Goal: Leave review/rating: Leave review/rating

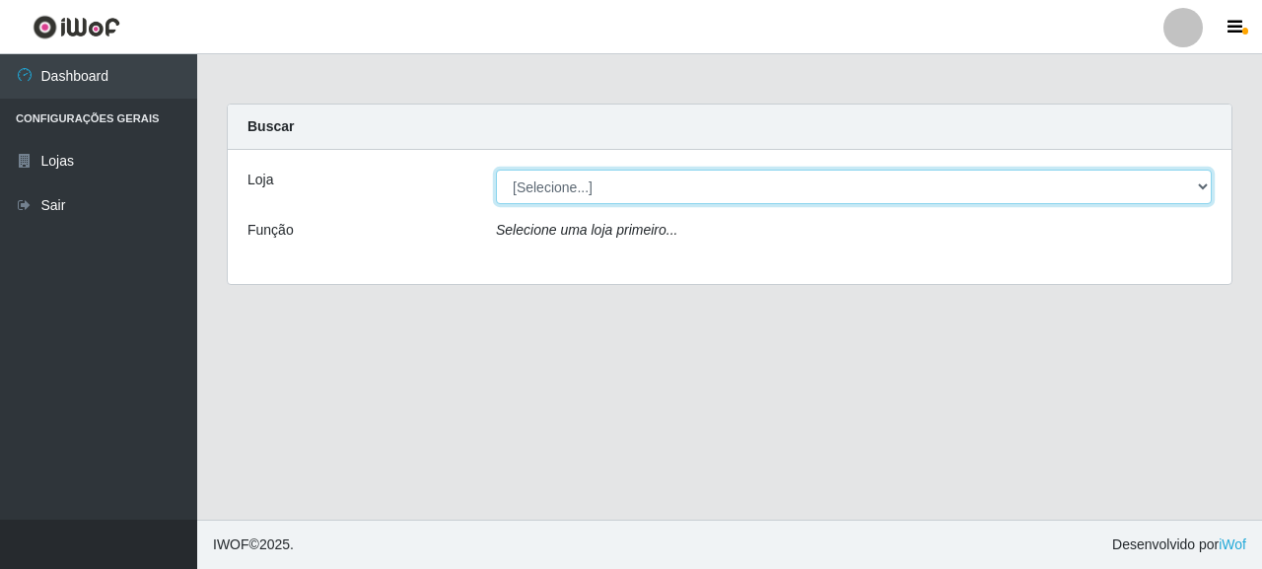
click at [655, 184] on select "[Selecione...] Supermercado Queiroz - [GEOGRAPHIC_DATA]" at bounding box center [854, 187] width 716 height 34
select select "496"
click at [496, 170] on select "[Selecione...] Supermercado Queiroz - [GEOGRAPHIC_DATA]" at bounding box center [854, 187] width 716 height 34
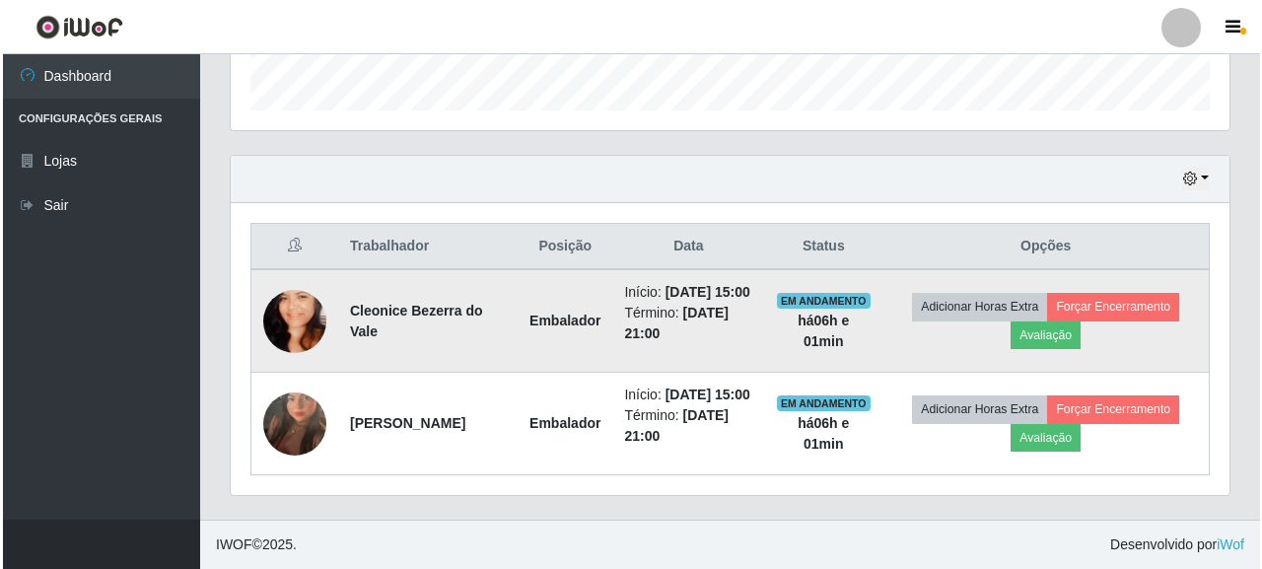
scroll to position [636, 0]
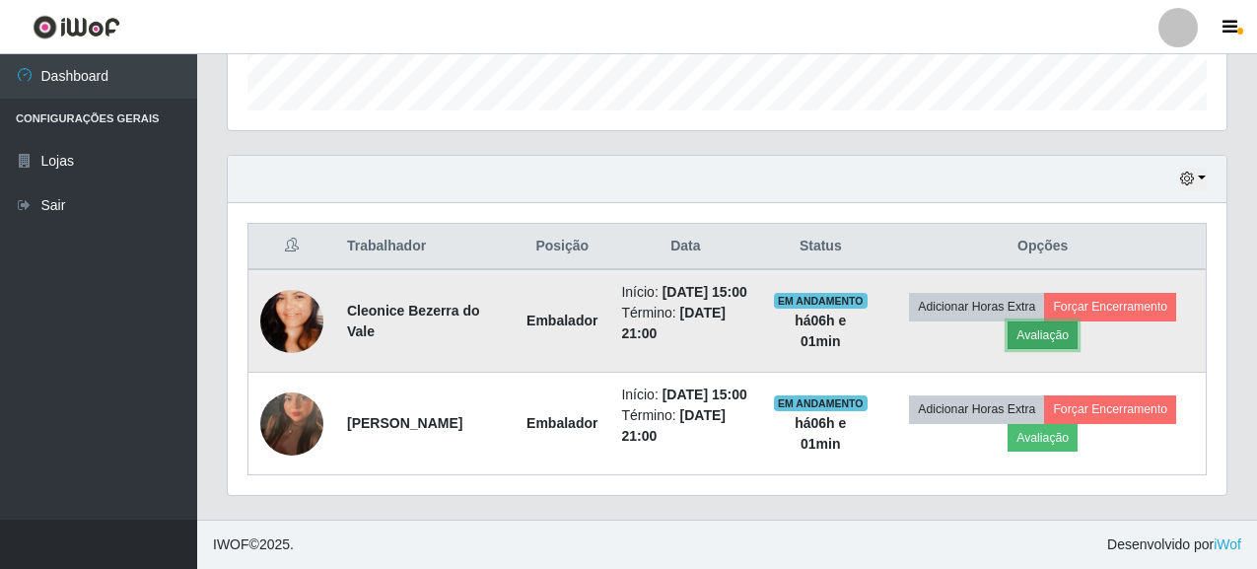
click at [1051, 321] on button "Avaliação" at bounding box center [1042, 335] width 70 height 28
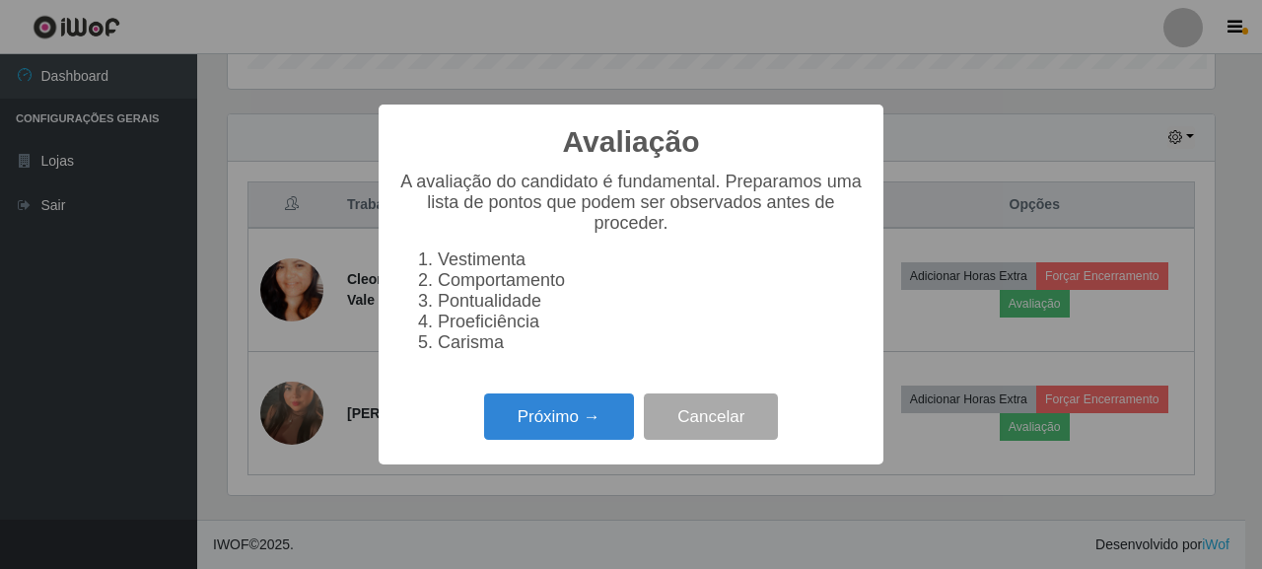
scroll to position [409, 987]
click at [558, 440] on button "Próximo →" at bounding box center [559, 416] width 150 height 46
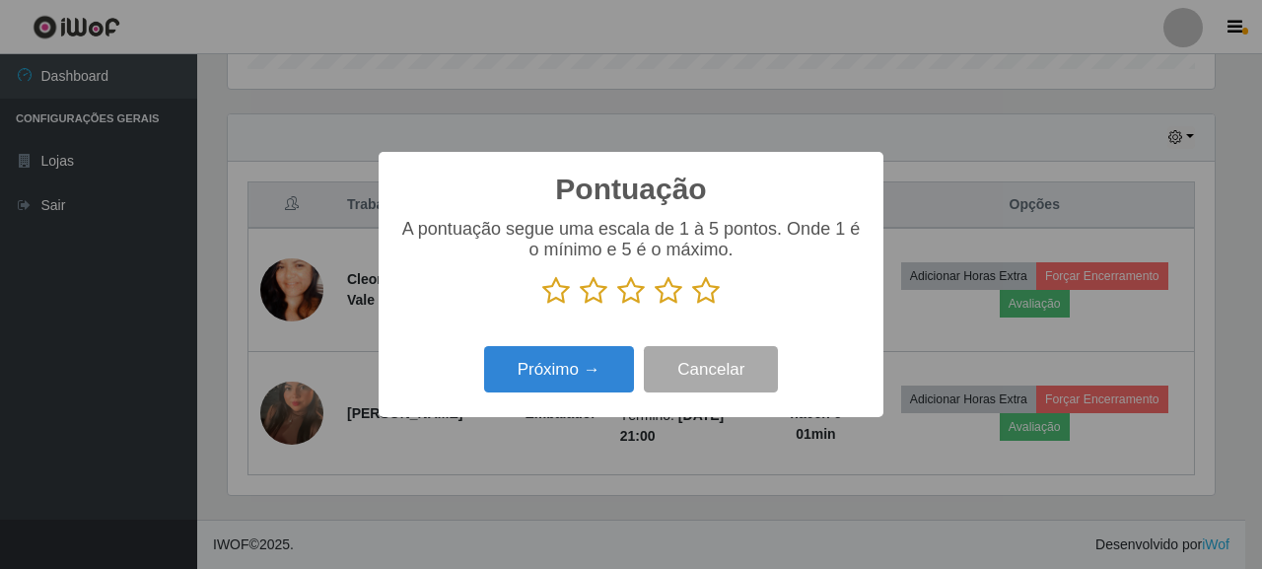
click at [702, 297] on icon at bounding box center [706, 291] width 28 height 30
click at [692, 306] on input "radio" at bounding box center [692, 306] width 0 height 0
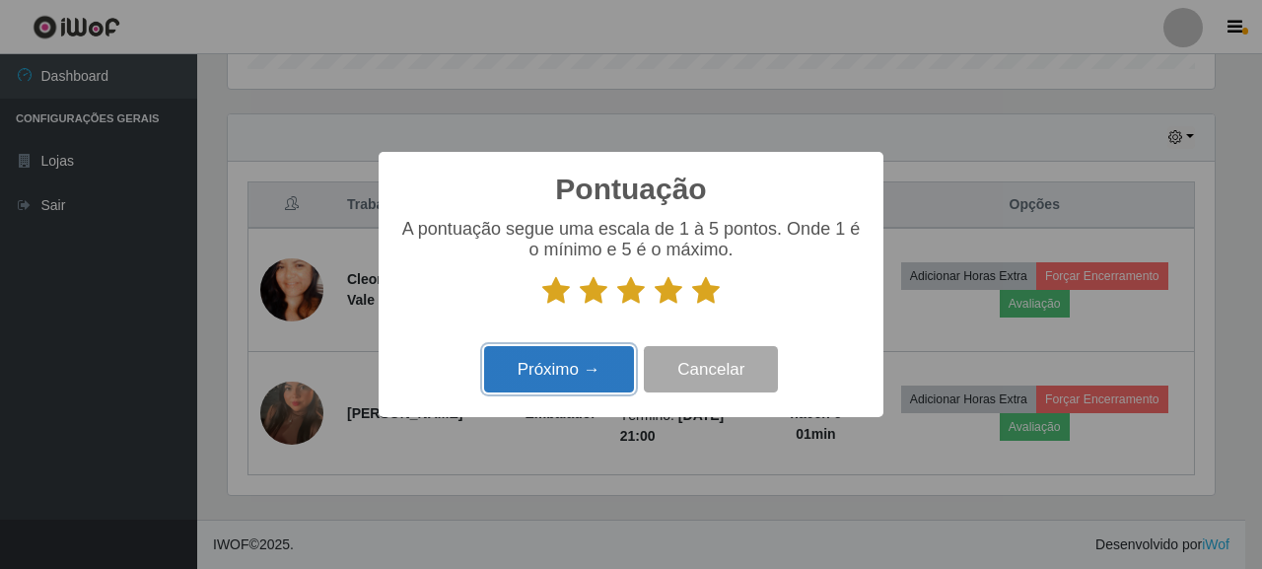
click at [532, 382] on button "Próximo →" at bounding box center [559, 369] width 150 height 46
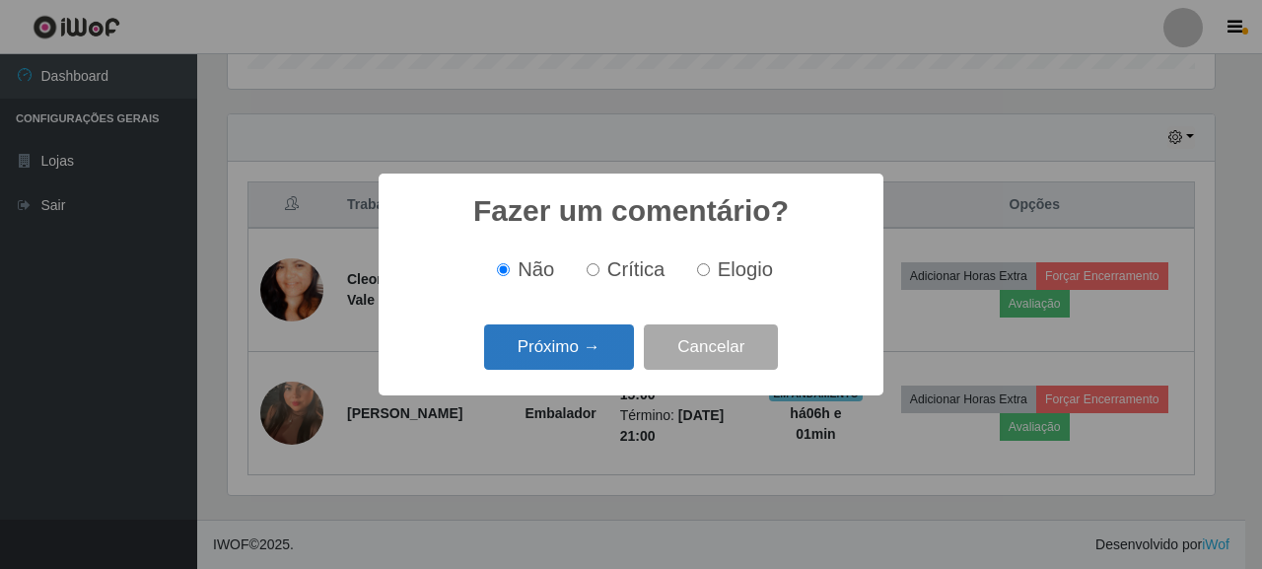
click at [593, 360] on button "Próximo →" at bounding box center [559, 347] width 150 height 46
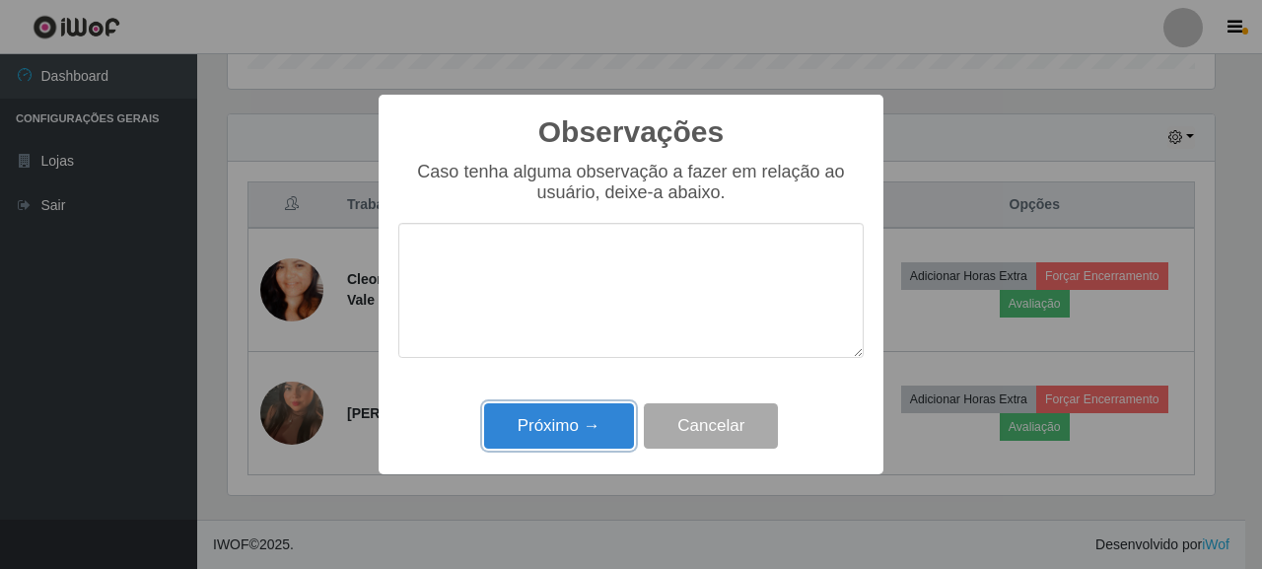
drag, startPoint x: 560, startPoint y: 431, endPoint x: 859, endPoint y: 374, distance: 304.1
click at [560, 432] on button "Próximo →" at bounding box center [559, 426] width 150 height 46
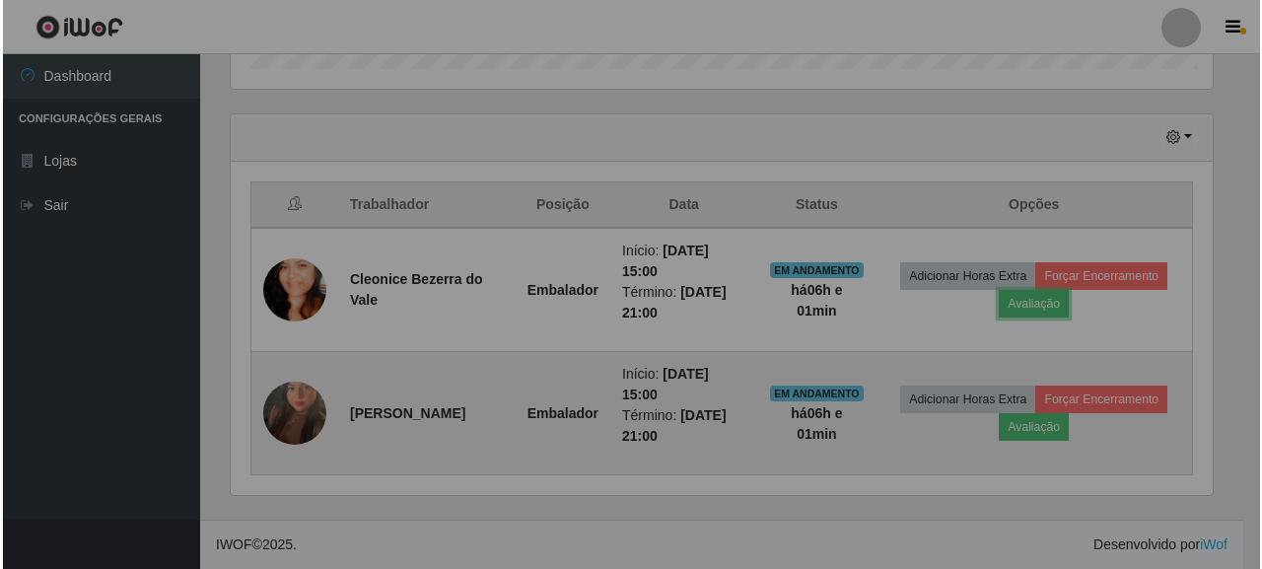
scroll to position [409, 999]
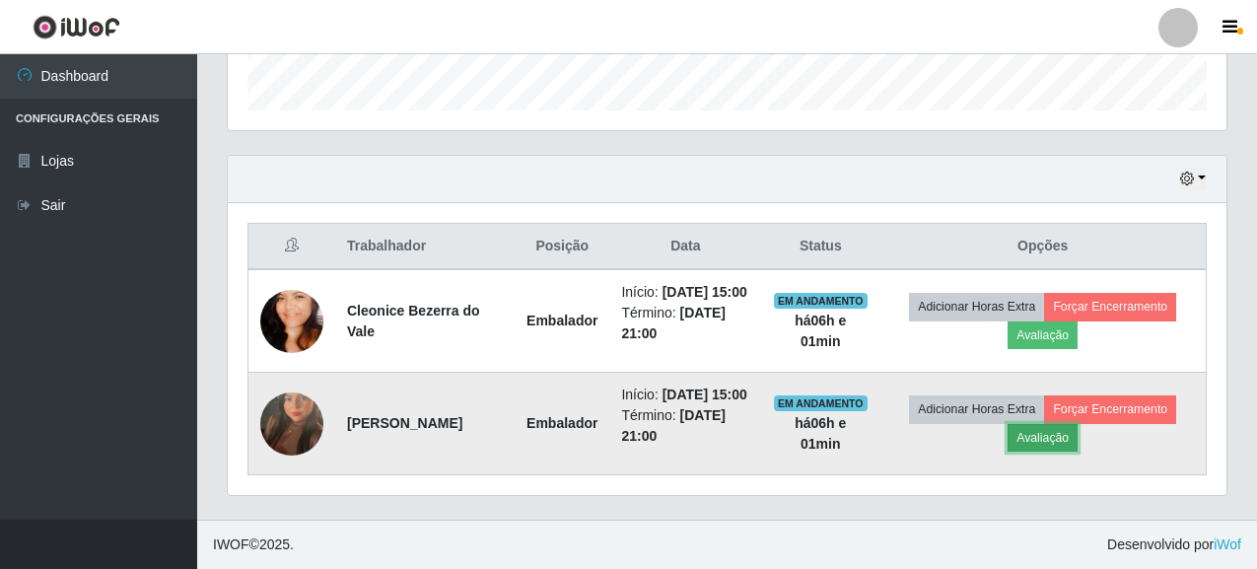
click at [1050, 431] on button "Avaliação" at bounding box center [1042, 438] width 70 height 28
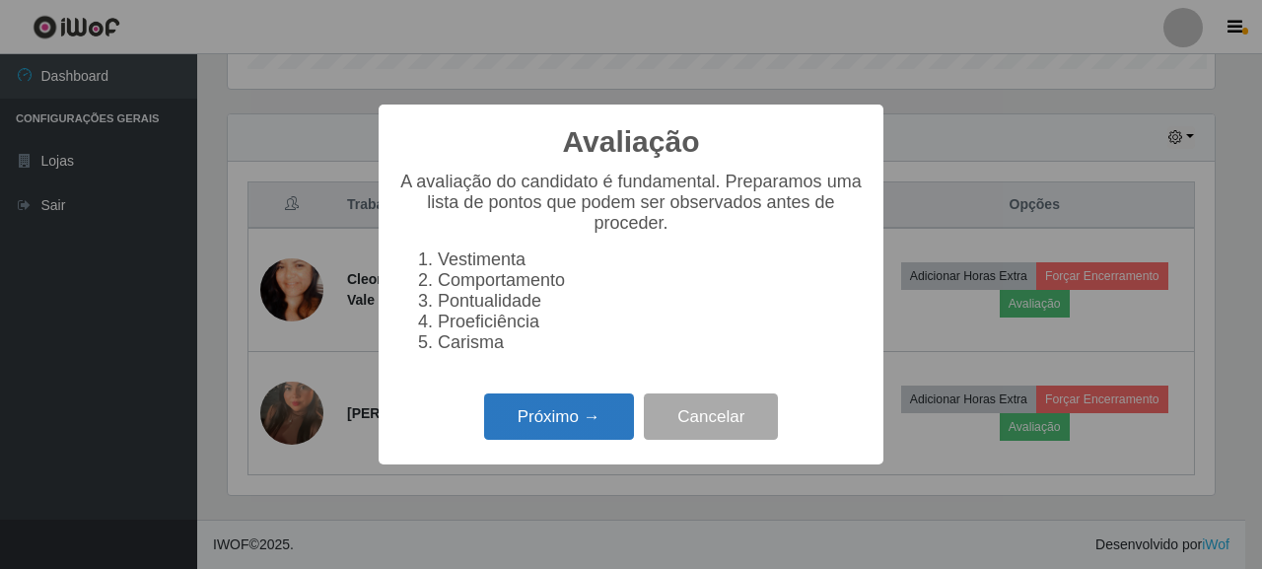
scroll to position [409, 987]
click at [517, 424] on button "Próximo →" at bounding box center [559, 416] width 150 height 46
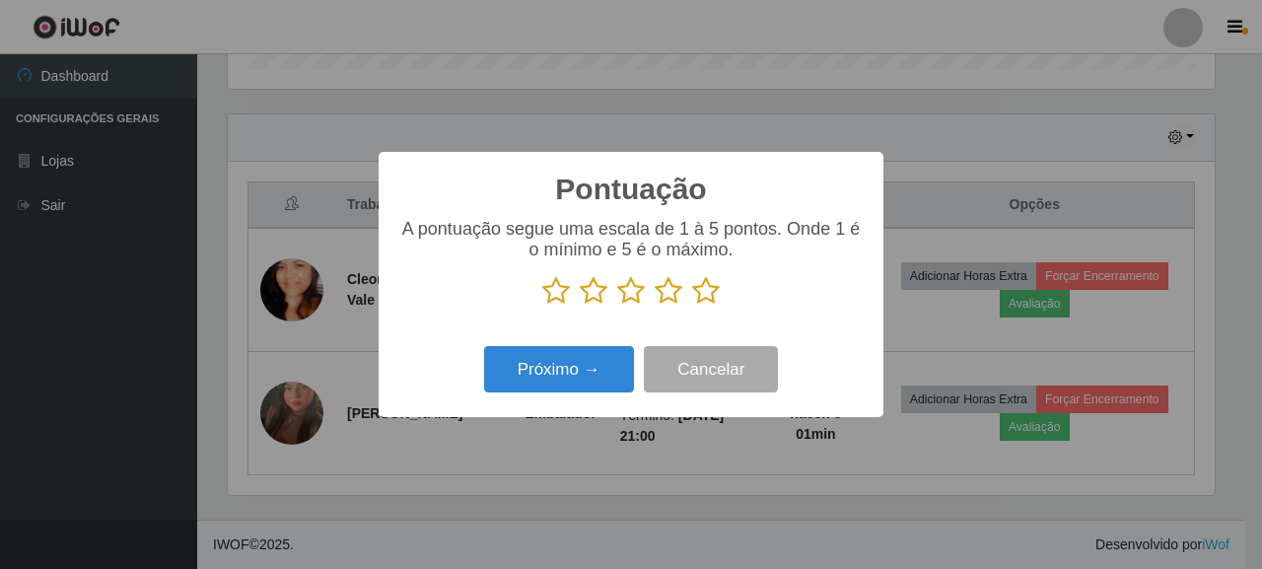
scroll to position [985296, 984718]
click at [705, 296] on icon at bounding box center [706, 291] width 28 height 30
click at [692, 306] on input "radio" at bounding box center [692, 306] width 0 height 0
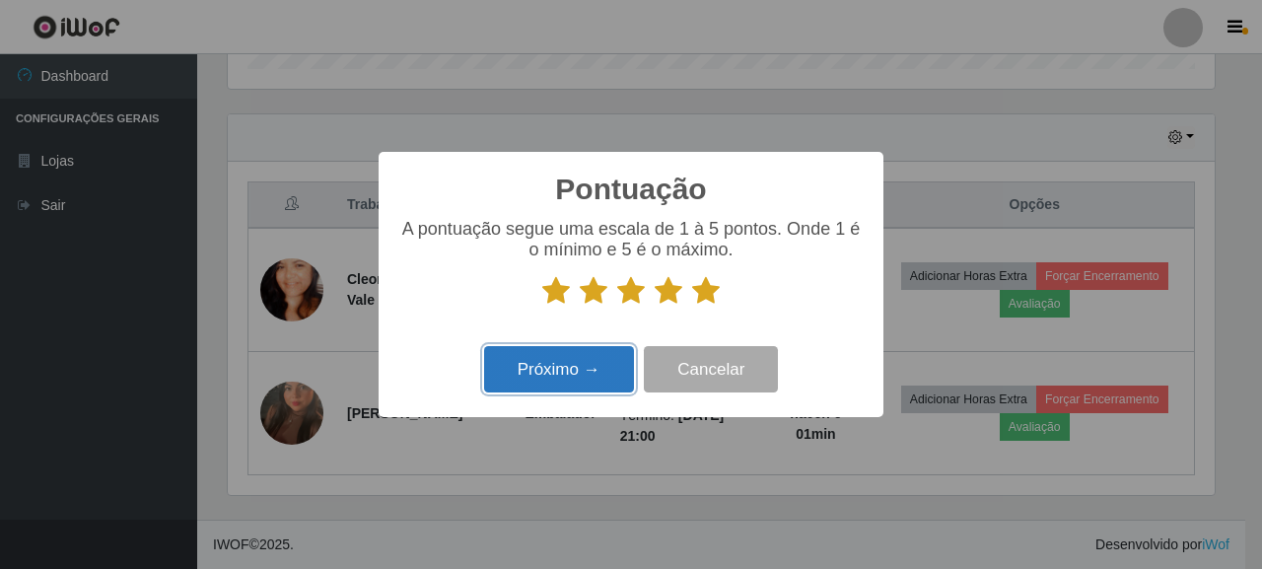
click at [578, 355] on button "Próximo →" at bounding box center [559, 369] width 150 height 46
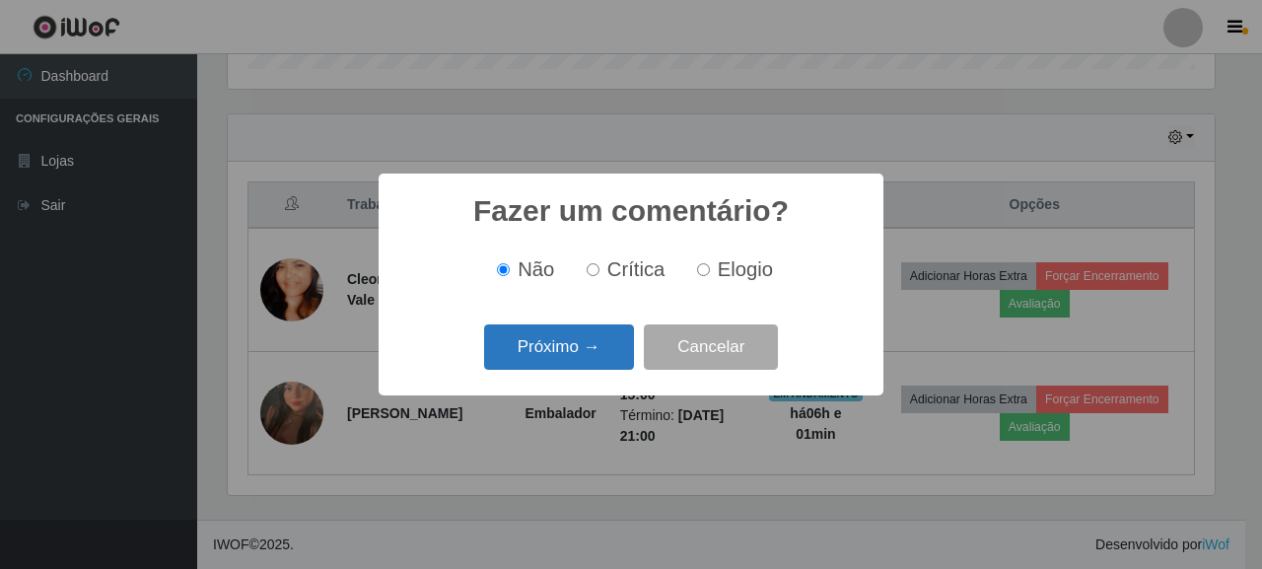
click at [563, 332] on button "Próximo →" at bounding box center [559, 347] width 150 height 46
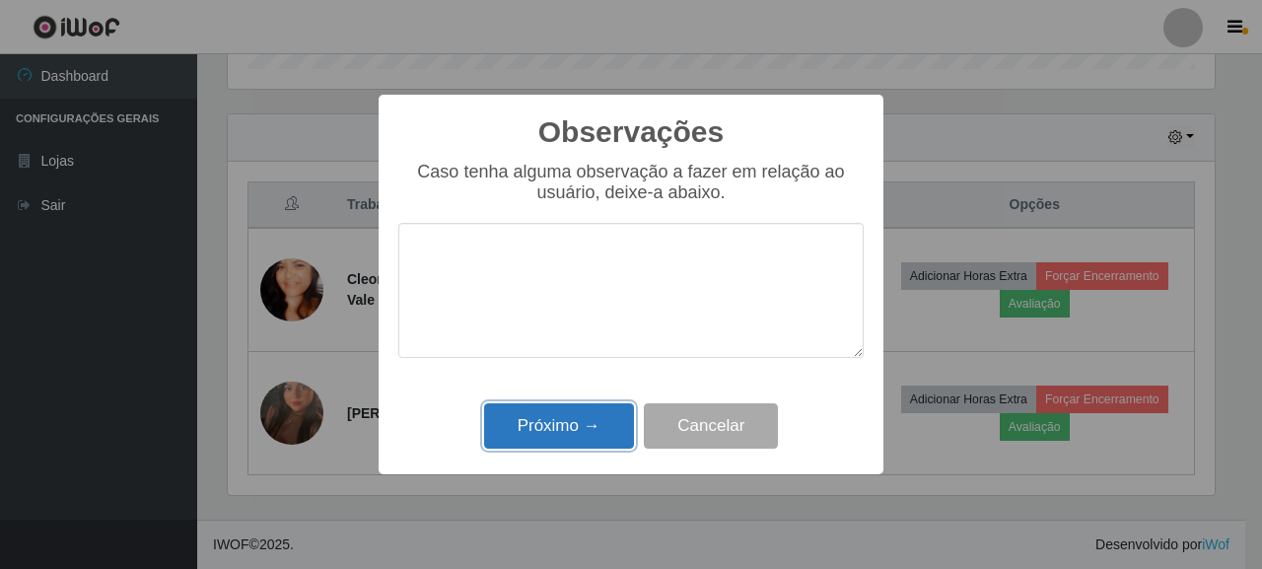
click at [588, 413] on button "Próximo →" at bounding box center [559, 426] width 150 height 46
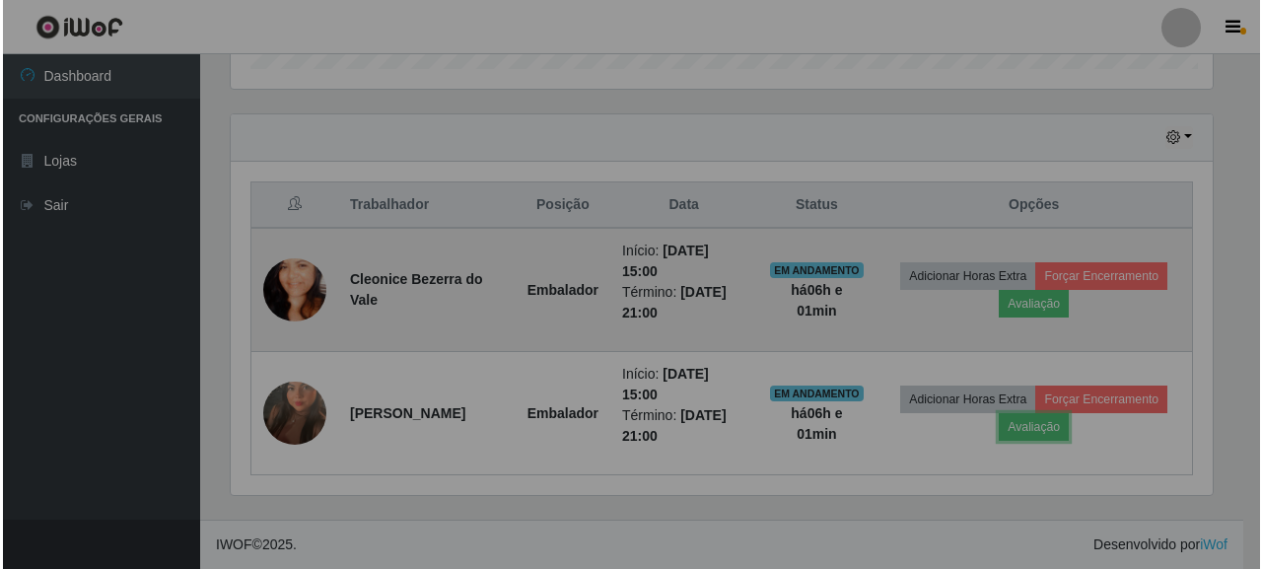
scroll to position [409, 999]
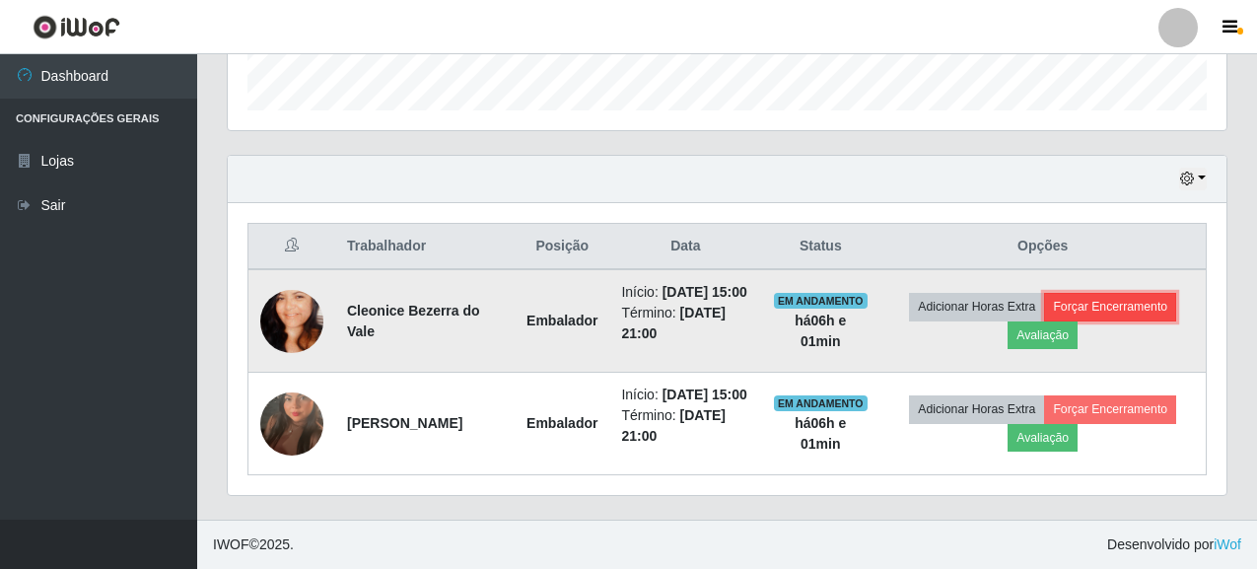
click at [1091, 293] on button "Forçar Encerramento" at bounding box center [1110, 307] width 132 height 28
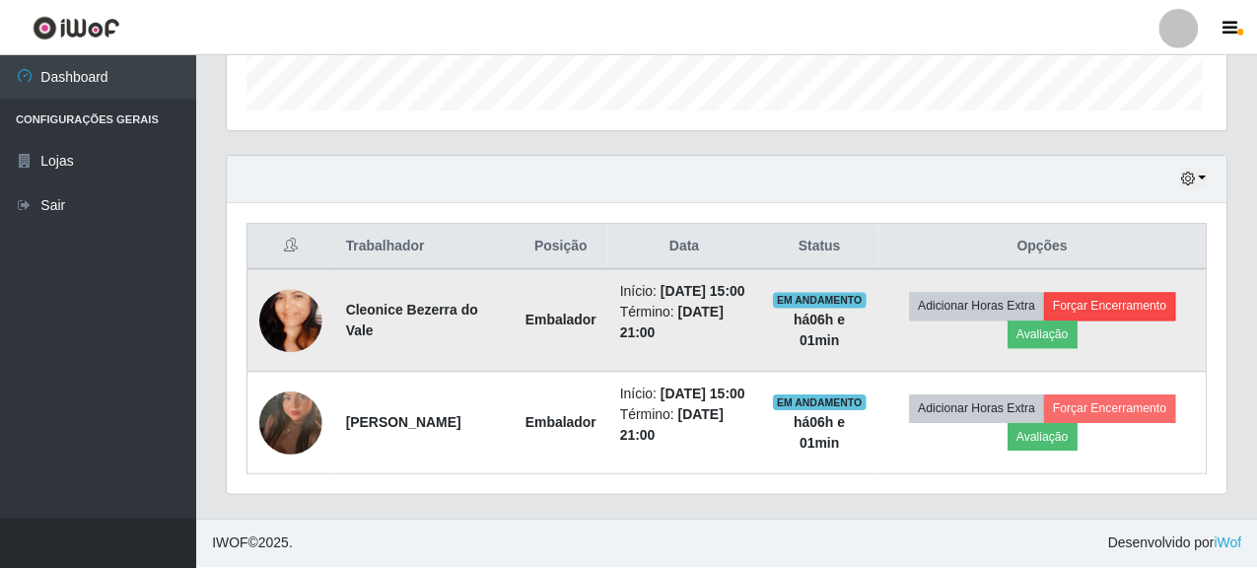
scroll to position [409, 987]
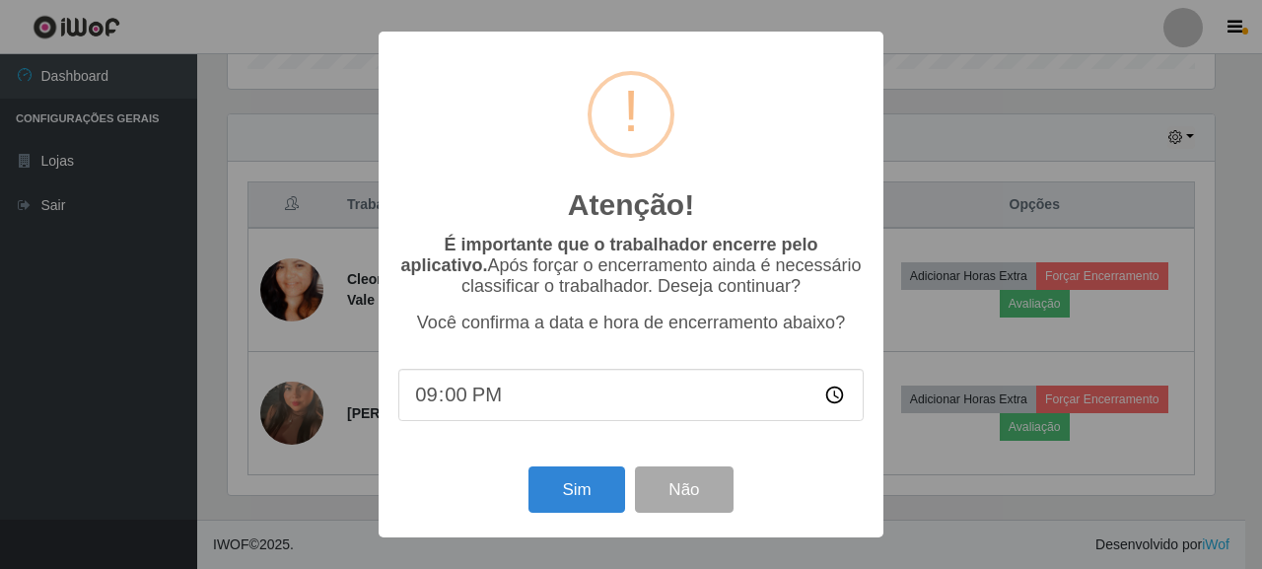
click at [598, 468] on div "Sim Não" at bounding box center [630, 489] width 465 height 56
click at [592, 471] on button "Sim" at bounding box center [576, 489] width 96 height 46
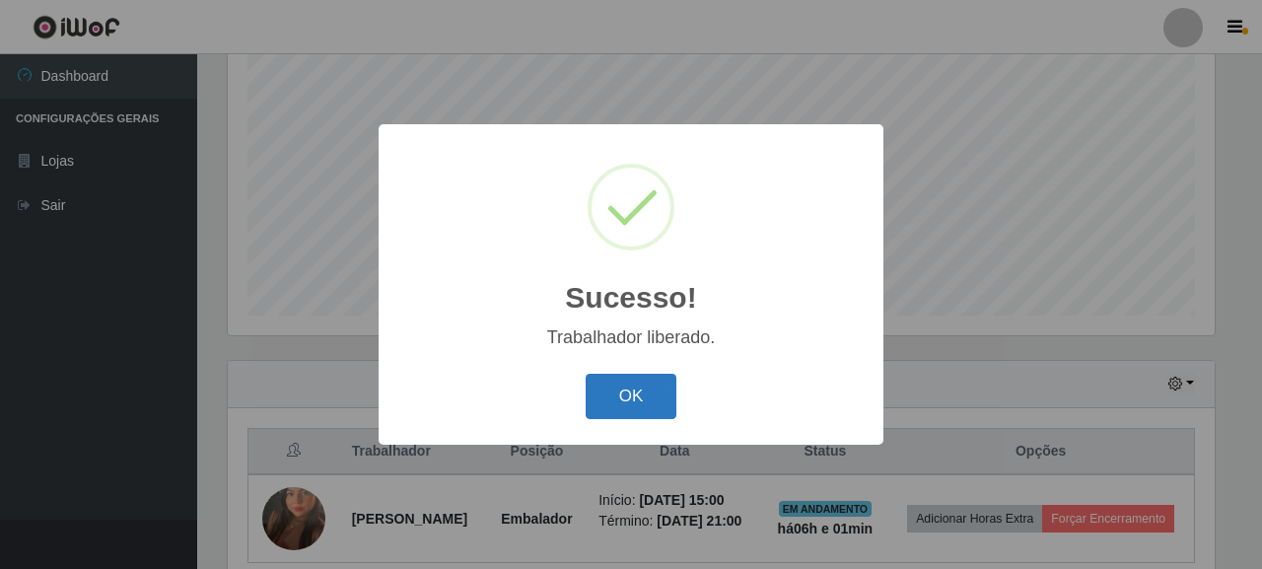
click at [663, 404] on button "OK" at bounding box center [632, 397] width 92 height 46
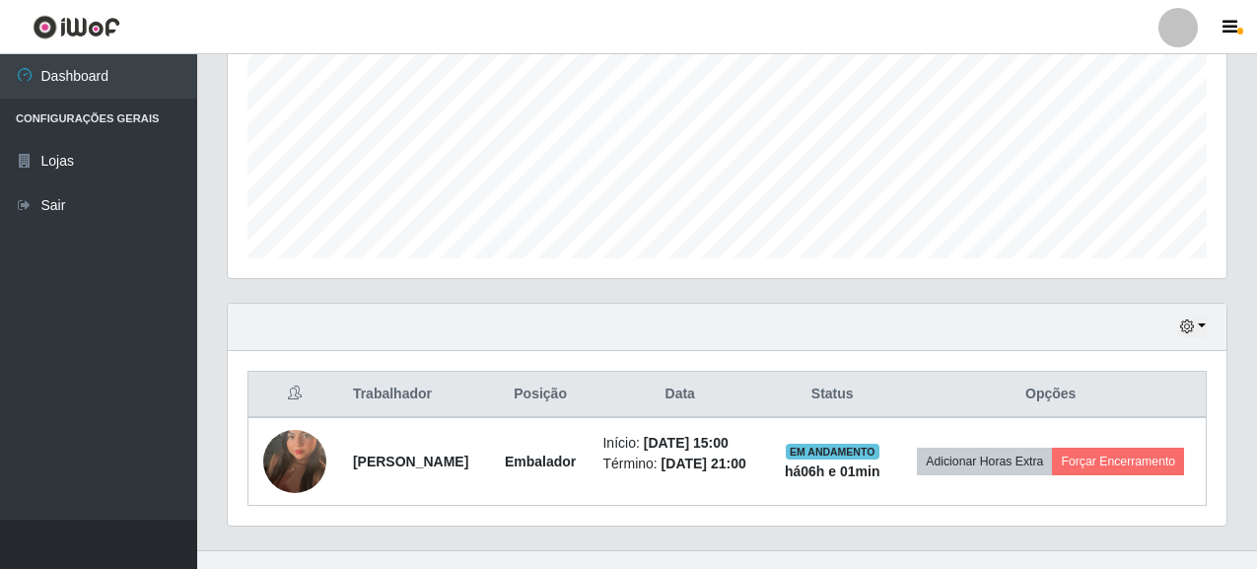
scroll to position [477, 0]
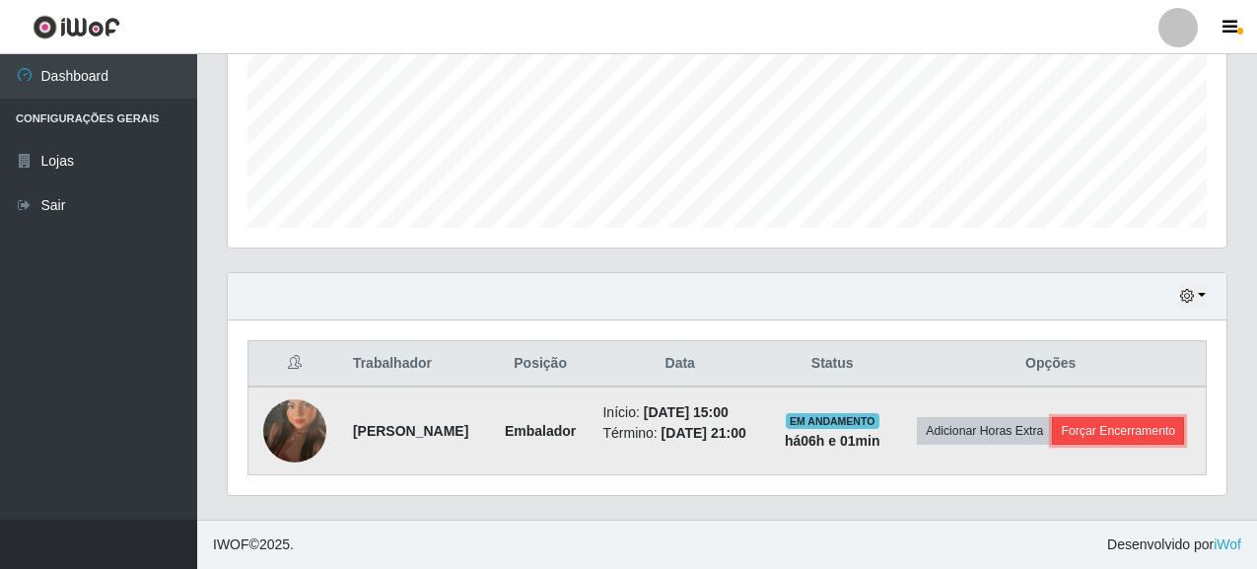
click at [1100, 430] on button "Forçar Encerramento" at bounding box center [1118, 431] width 132 height 28
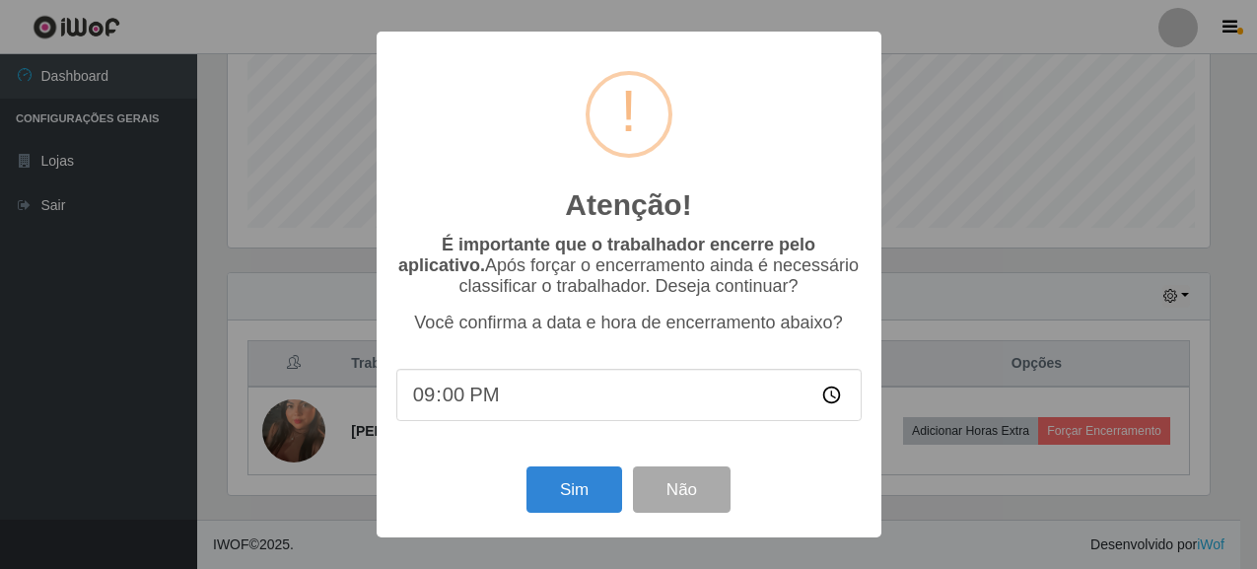
scroll to position [409, 987]
click at [558, 481] on button "Sim" at bounding box center [576, 489] width 96 height 46
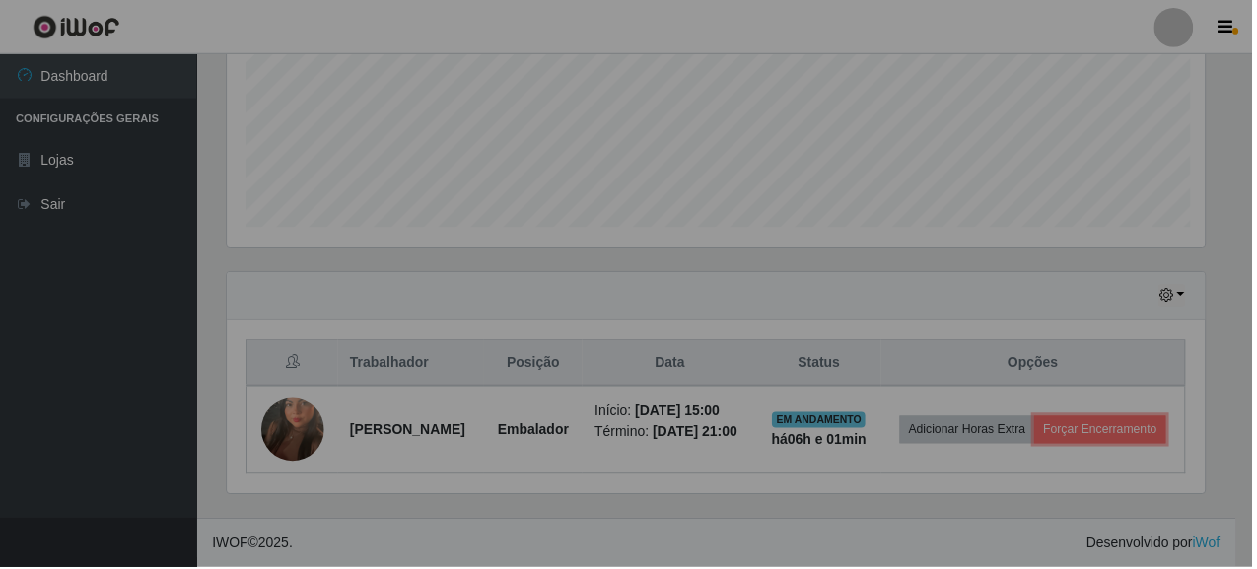
scroll to position [0, 0]
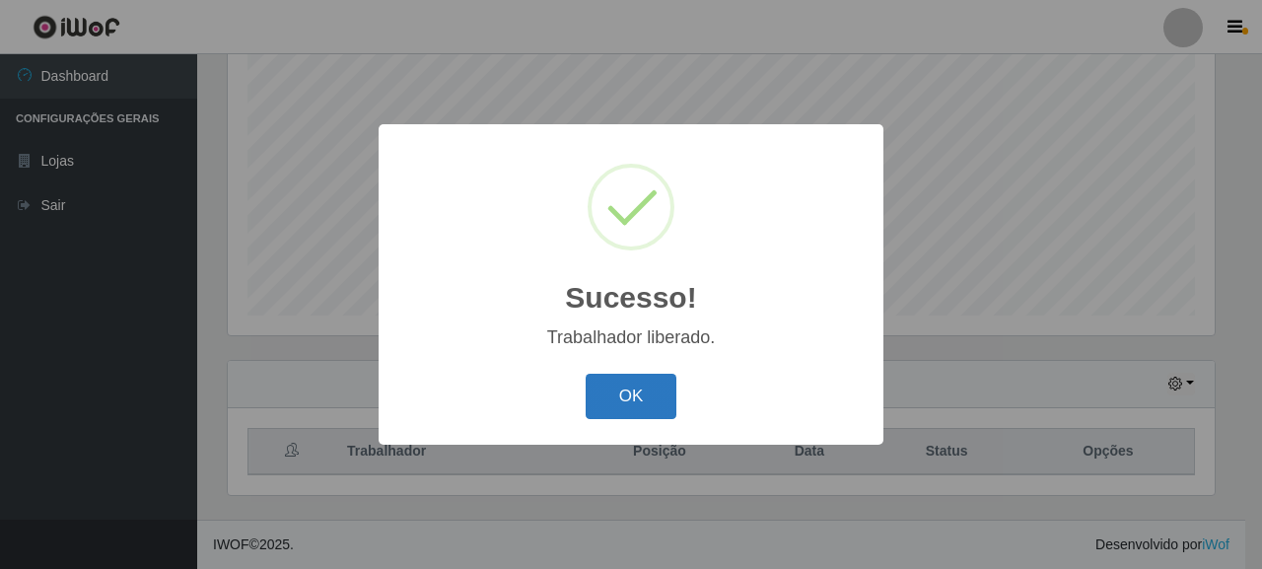
click at [638, 392] on button "OK" at bounding box center [632, 397] width 92 height 46
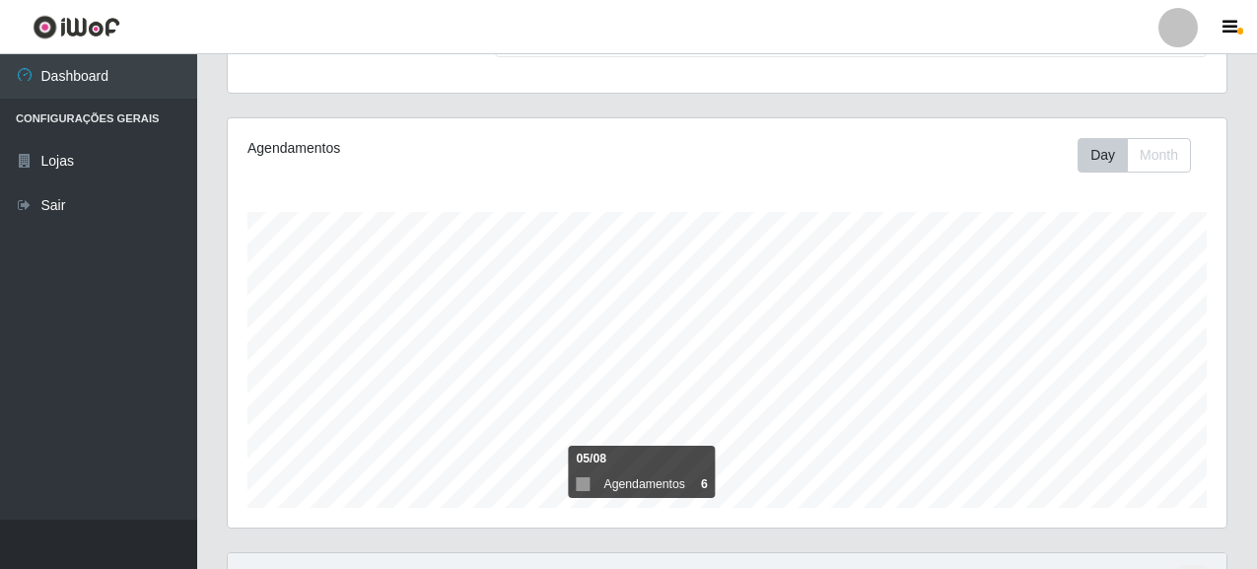
scroll to position [389, 0]
